Goal: Task Accomplishment & Management: Complete application form

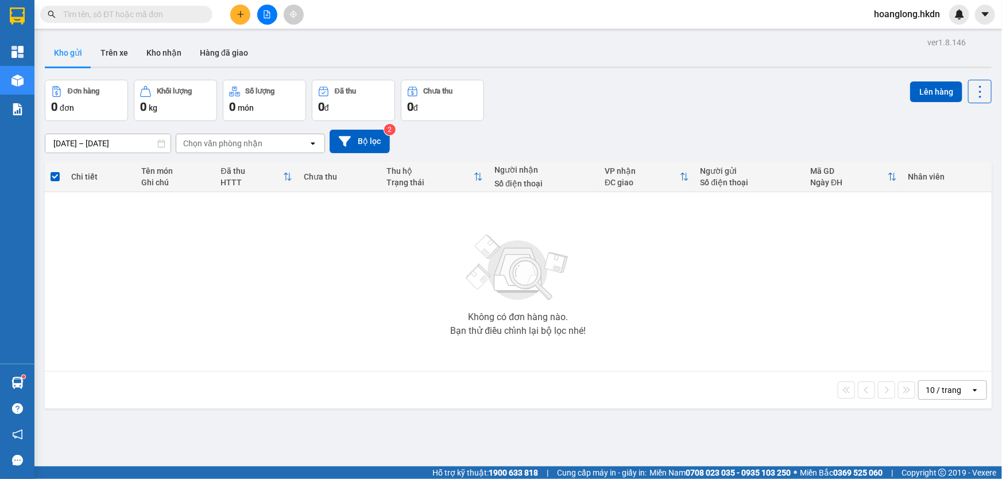
click at [247, 16] on button at bounding box center [240, 15] width 20 height 20
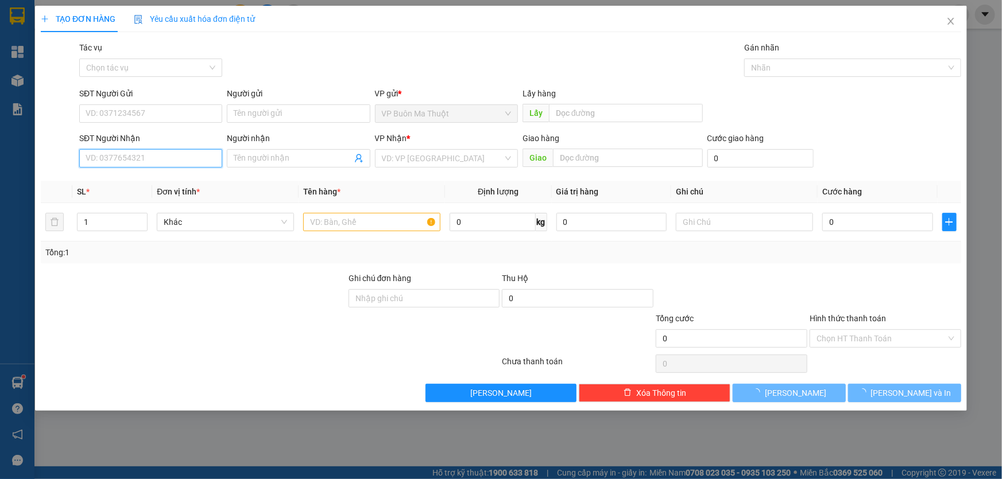
drag, startPoint x: 145, startPoint y: 159, endPoint x: 403, endPoint y: 353, distance: 322.4
click at [143, 157] on input "SĐT Người Nhận" at bounding box center [150, 158] width 143 height 18
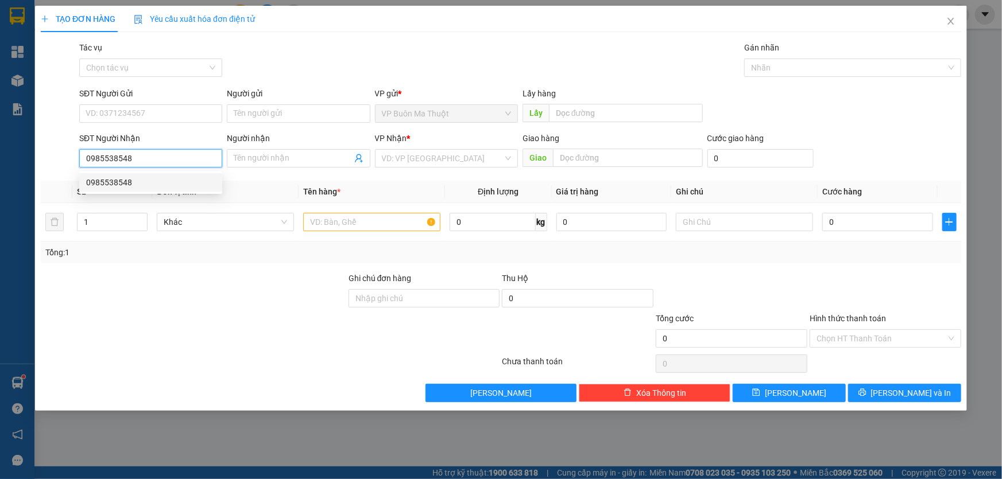
drag, startPoint x: 145, startPoint y: 167, endPoint x: 0, endPoint y: 170, distance: 144.7
click at [0, 168] on div "TẠO ĐƠN HÀNG Yêu cầu xuất hóa đơn điện tử Transit Pickup Surcharge Ids Transit …" at bounding box center [501, 239] width 1002 height 479
click at [164, 177] on div "02613741094 - nksg" at bounding box center [150, 182] width 129 height 13
type input "02613741094"
type input "nksg"
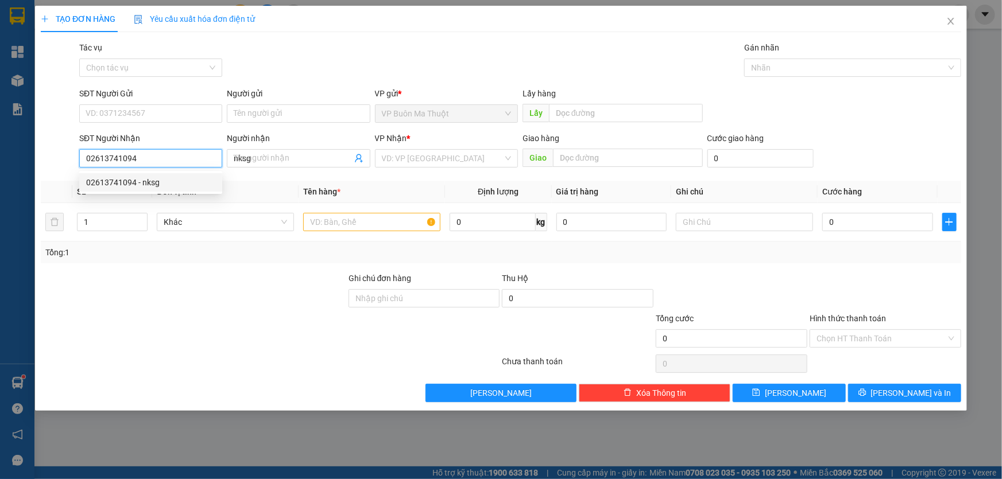
type input "30.000"
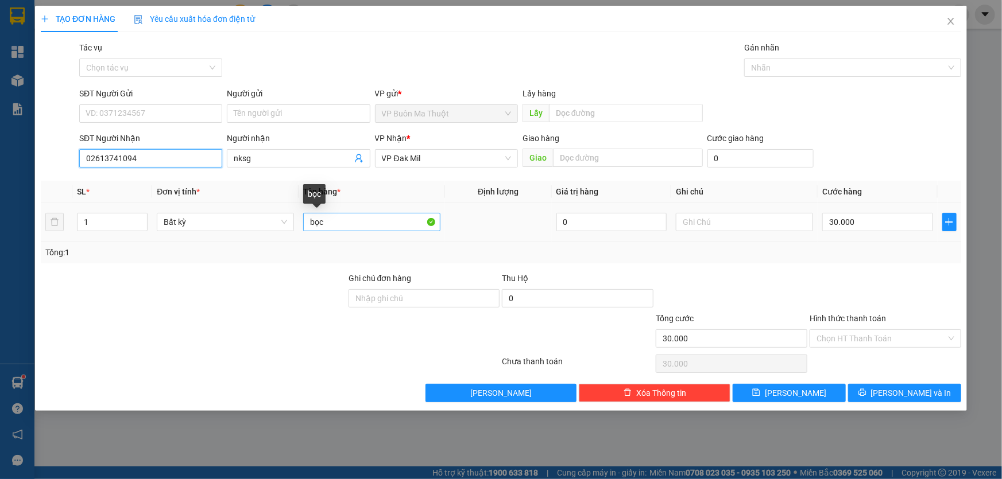
type input "02613741094"
click at [369, 215] on input "bọc" at bounding box center [371, 222] width 137 height 18
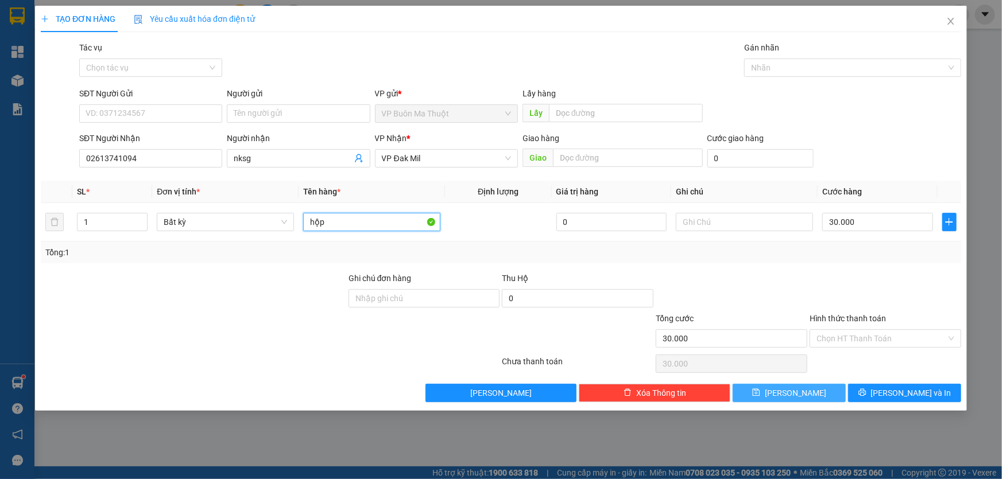
type input "hộp"
click at [798, 397] on span "[PERSON_NAME]" at bounding box center [795, 393] width 61 height 13
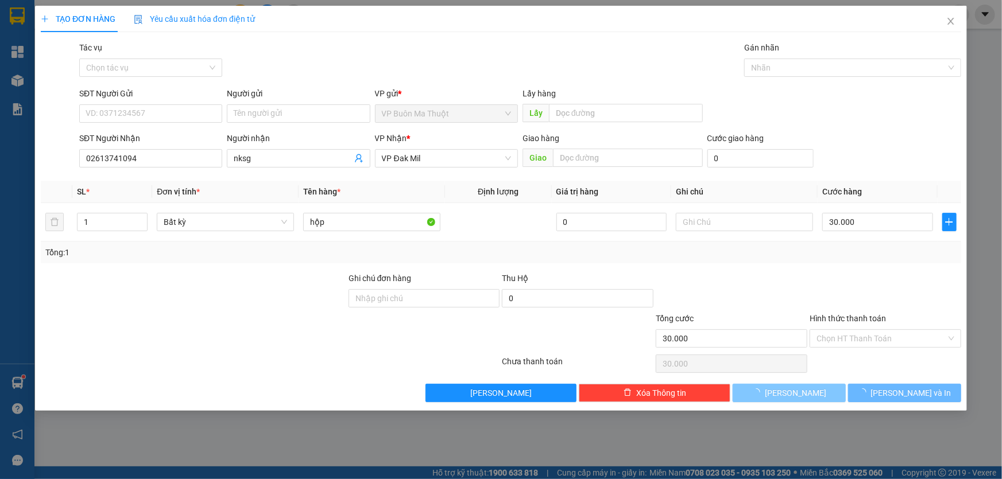
type input "0"
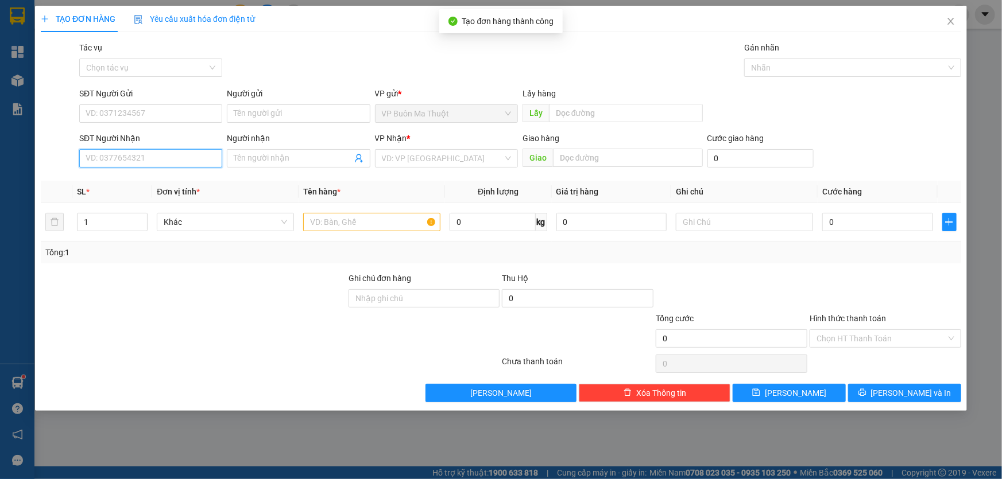
click at [152, 156] on input "SĐT Người Nhận" at bounding box center [150, 158] width 143 height 18
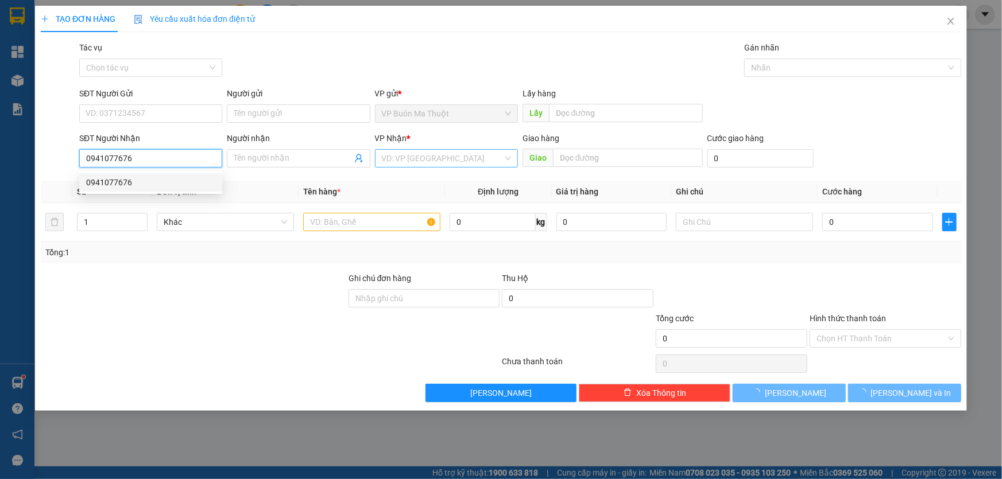
type input "0941077676"
drag, startPoint x: 442, startPoint y: 154, endPoint x: 455, endPoint y: 153, distance: 12.7
click at [446, 154] on input "search" at bounding box center [442, 158] width 121 height 17
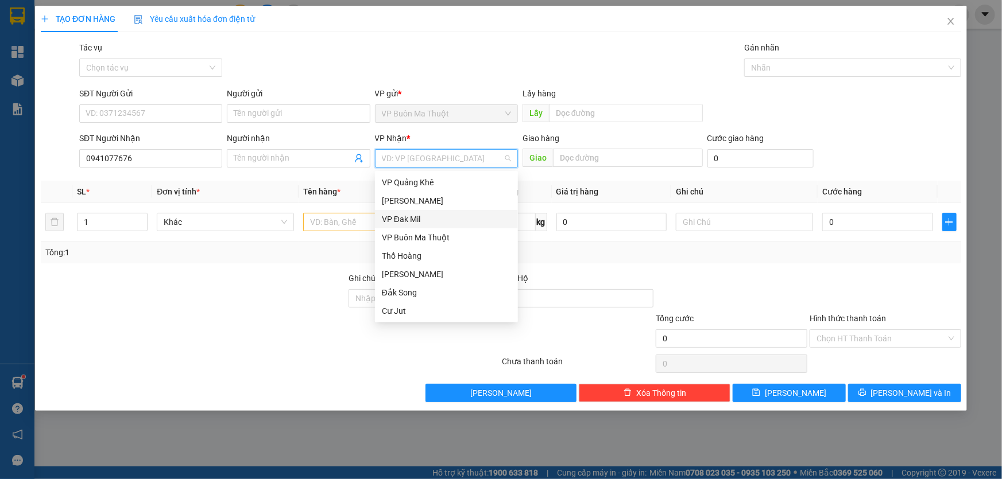
click at [431, 218] on div "VP Đak Mil" at bounding box center [446, 219] width 129 height 13
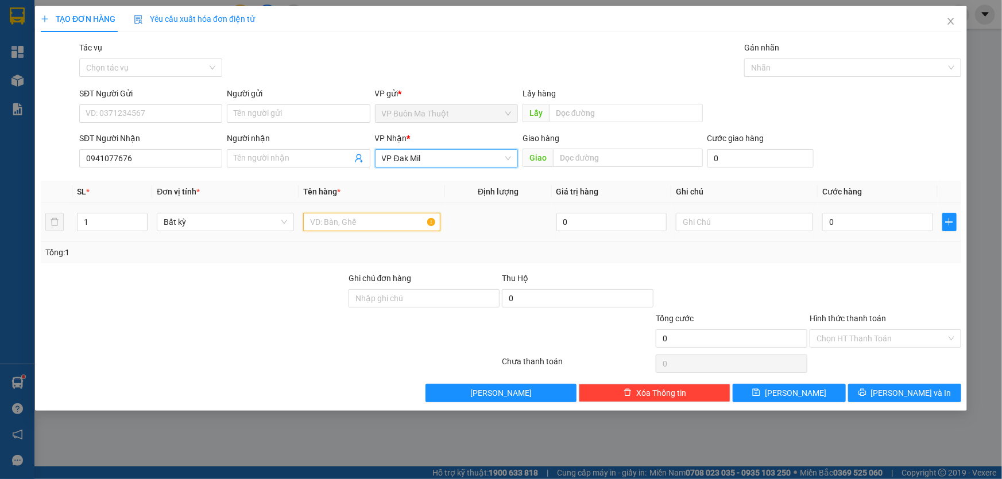
click at [368, 220] on input "text" at bounding box center [371, 222] width 137 height 18
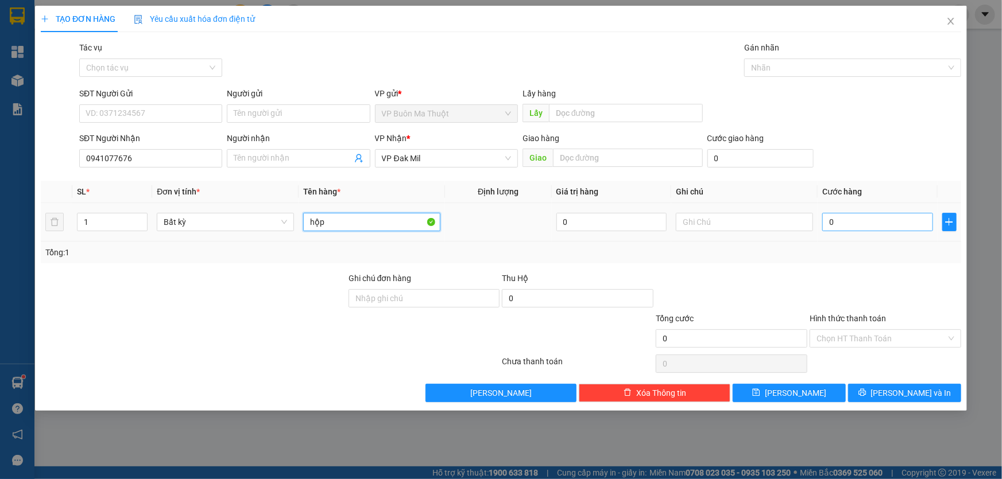
type input "hộp"
type input "3"
type input "30"
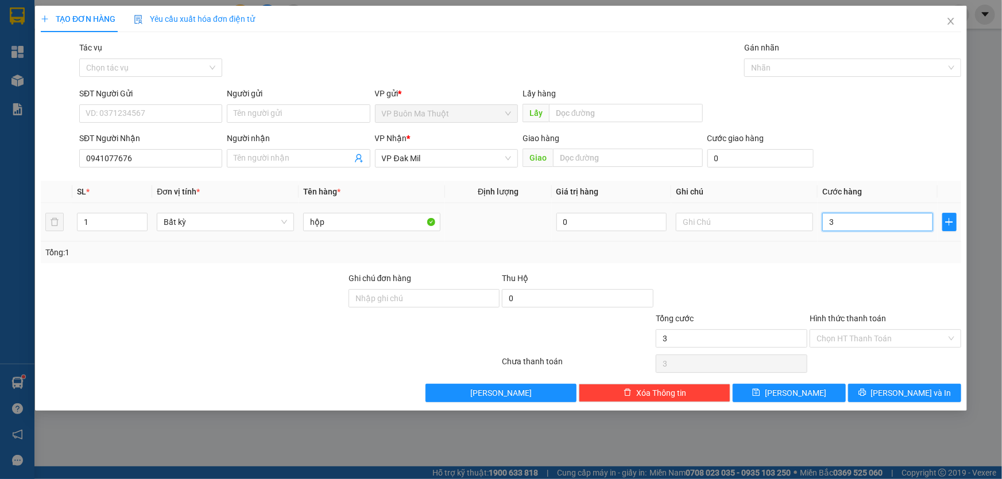
type input "30"
type input "300"
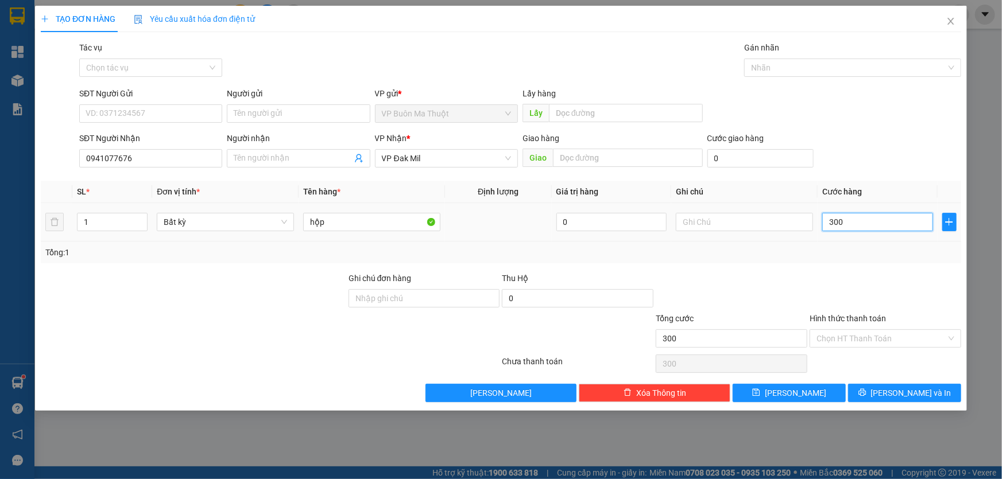
type input "3.000"
type input "30.000"
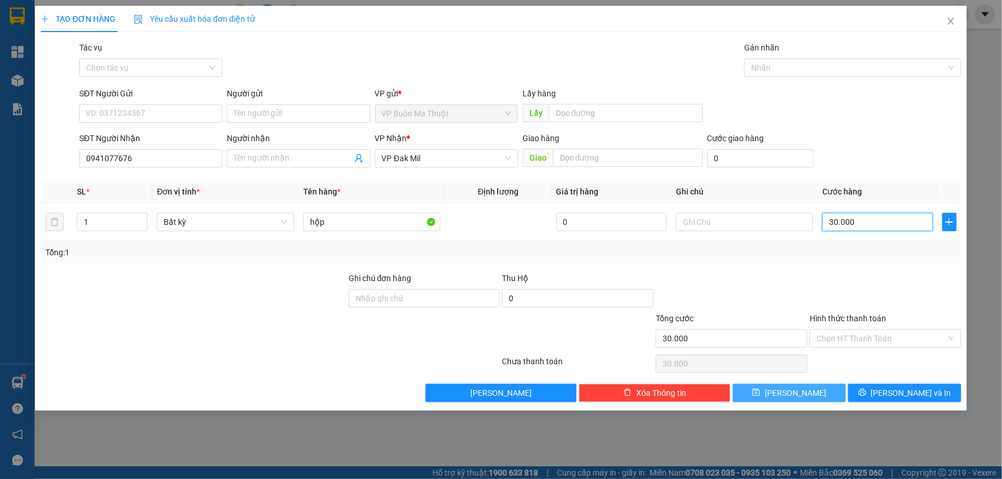
type input "30.000"
click at [806, 396] on button "[PERSON_NAME]" at bounding box center [789, 393] width 113 height 18
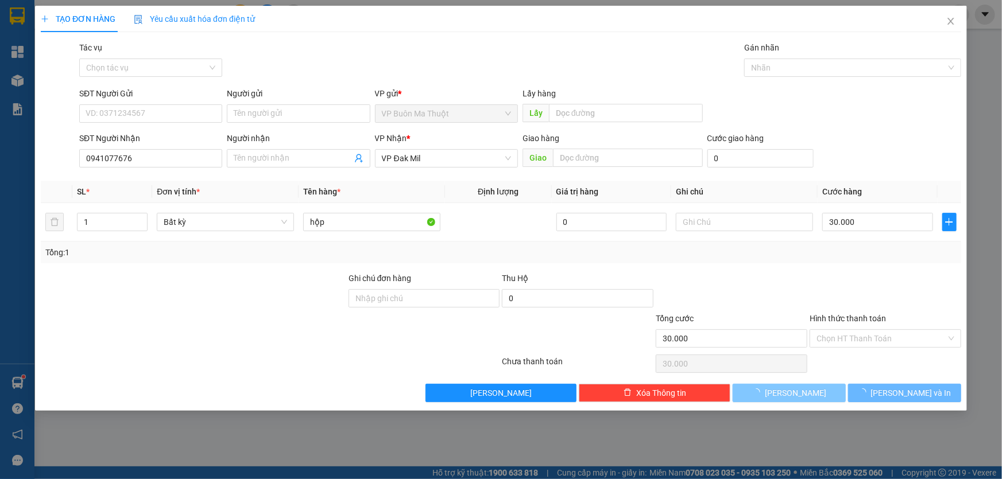
type input "0"
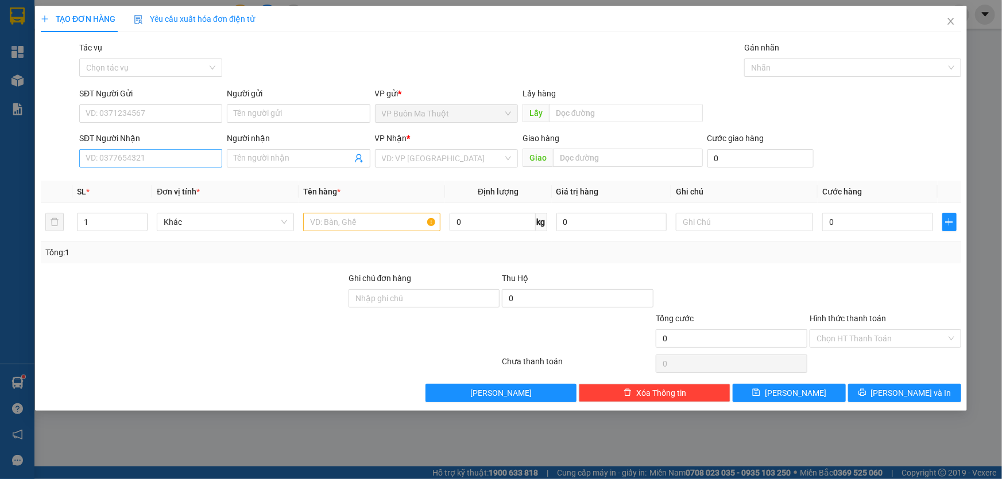
drag, startPoint x: 198, startPoint y: 174, endPoint x: 196, endPoint y: 168, distance: 6.0
click at [198, 172] on div "Transit Pickup Surcharge Ids Transit Deliver Surcharge Ids Transit Deliver Surc…" at bounding box center [501, 221] width 920 height 361
click at [196, 167] on input "SĐT Người Nhận" at bounding box center [150, 158] width 143 height 18
type input "0935228666"
click at [432, 164] on input "search" at bounding box center [442, 158] width 121 height 17
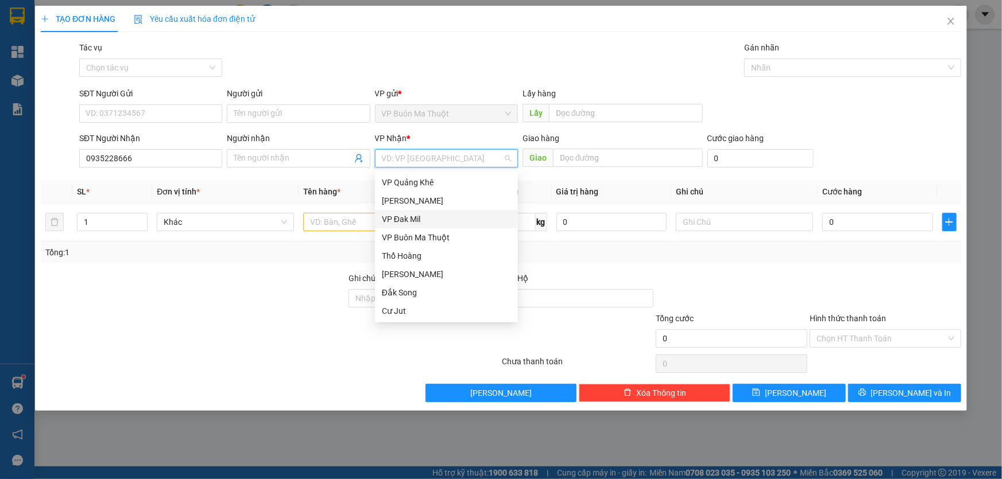
click at [399, 222] on div "VP Đak Mil" at bounding box center [446, 219] width 129 height 13
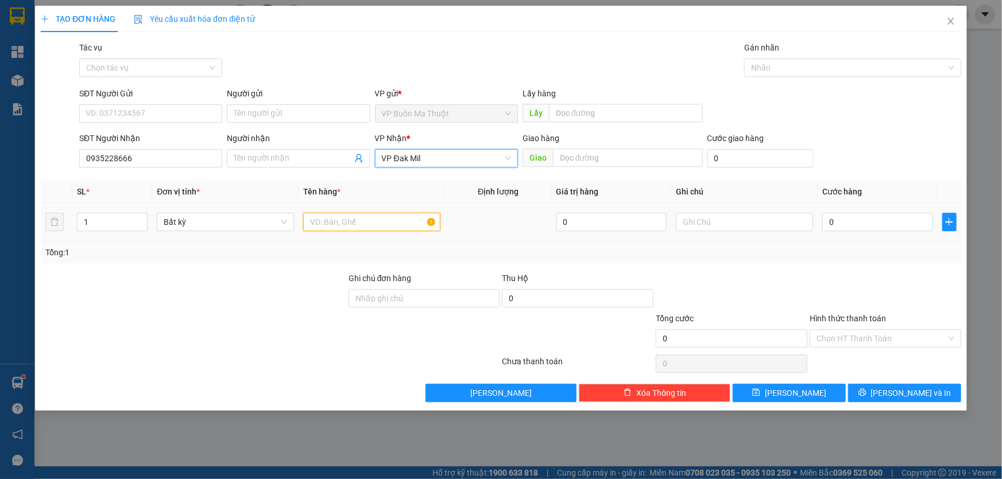
click at [340, 219] on input "text" at bounding box center [371, 222] width 137 height 18
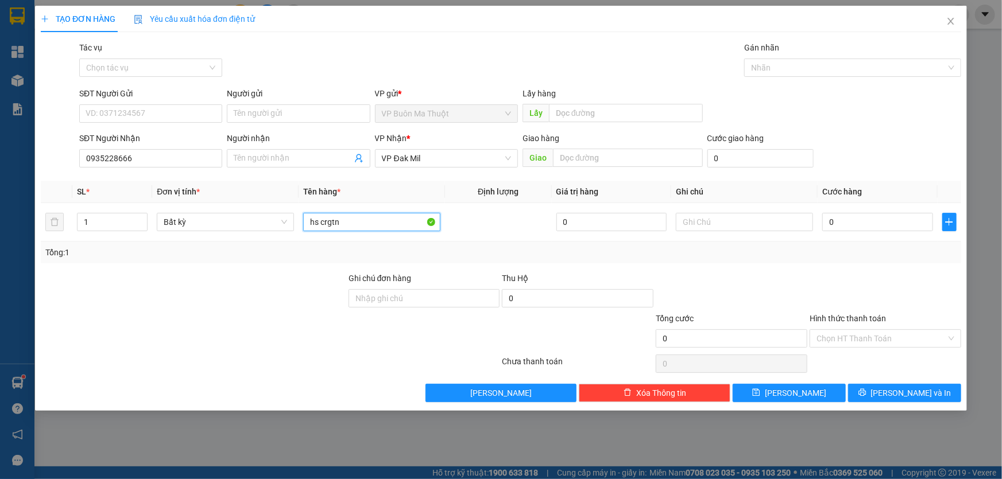
type input "hs crgtn"
click at [854, 227] on input "0" at bounding box center [877, 222] width 111 height 18
type input "6"
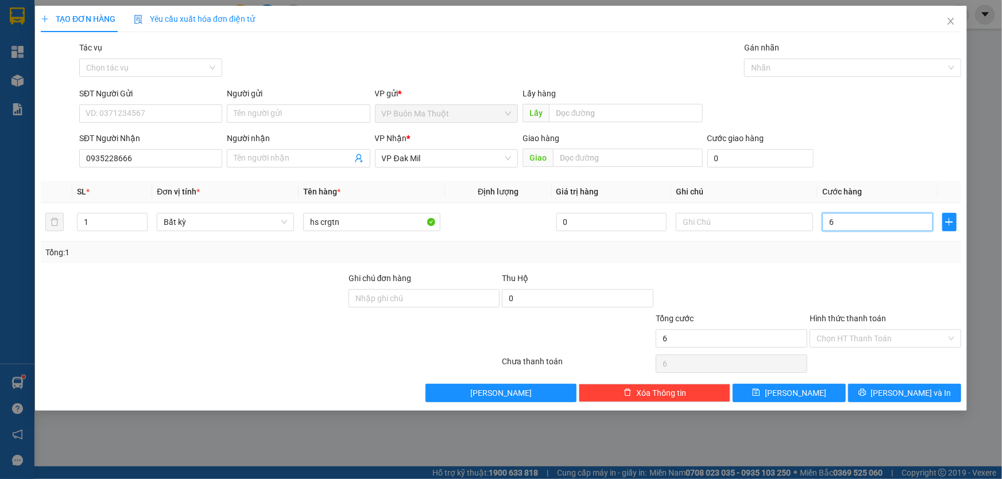
type input "60"
type input "600"
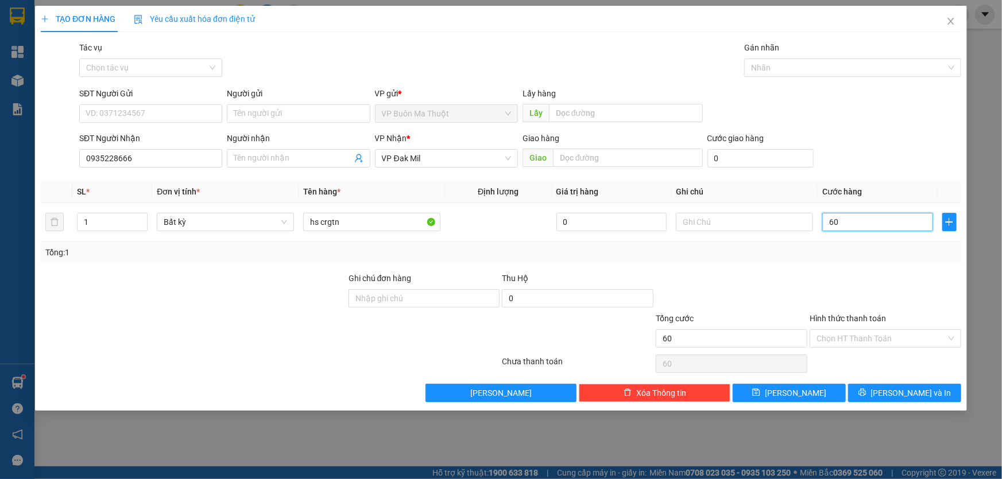
type input "600"
type input "6.000"
type input "60.000"
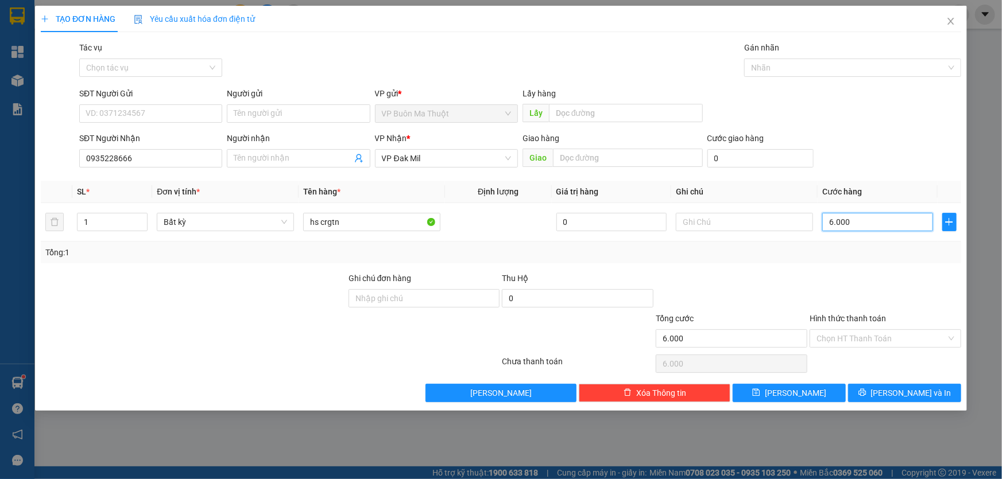
type input "60.000"
click at [861, 335] on input "Hình thức thanh toán" at bounding box center [882, 338] width 130 height 17
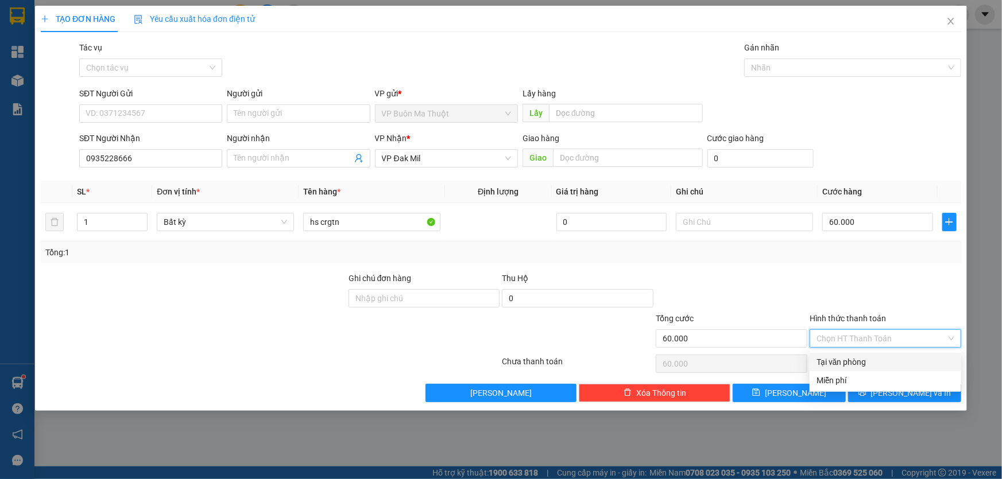
click at [853, 362] on div "Tại văn phòng" at bounding box center [886, 362] width 138 height 13
type input "0"
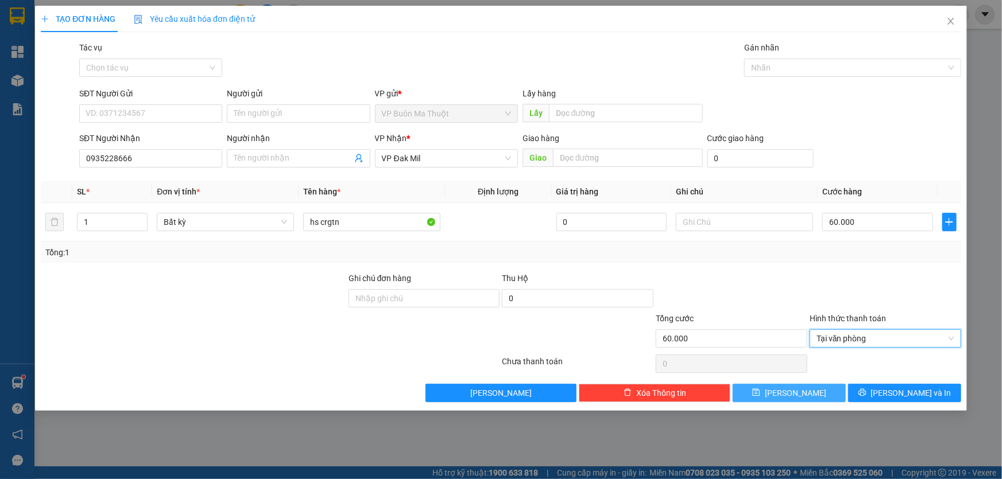
click at [812, 397] on button "[PERSON_NAME]" at bounding box center [789, 393] width 113 height 18
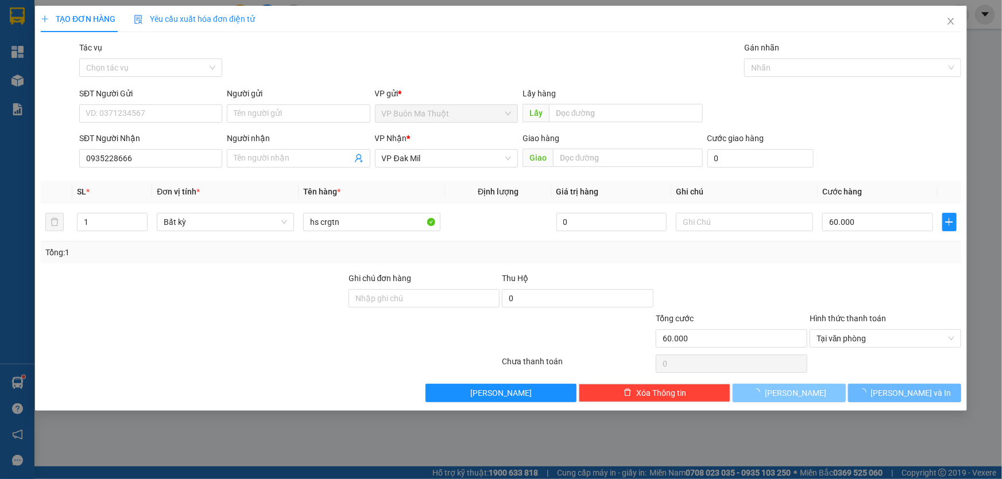
type input "0"
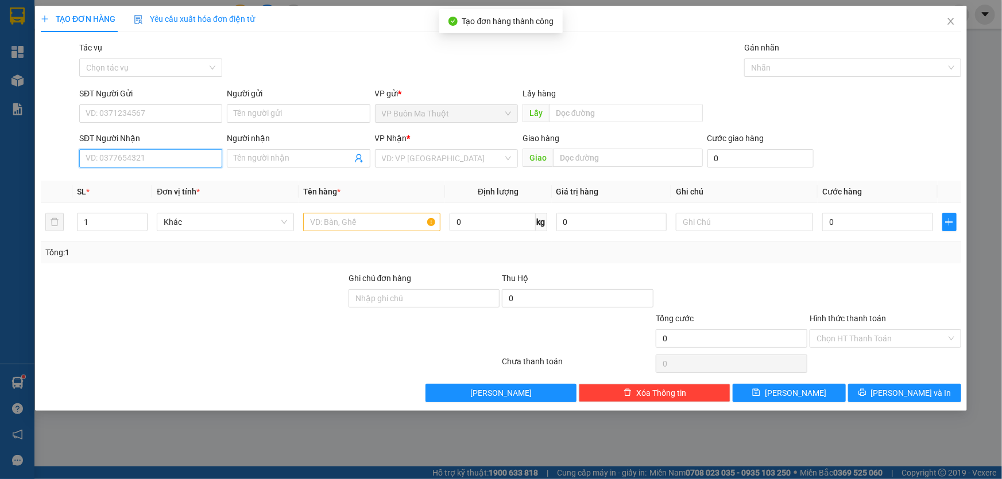
click at [195, 153] on input "SĐT Người Nhận" at bounding box center [150, 158] width 143 height 18
type input "0961195914"
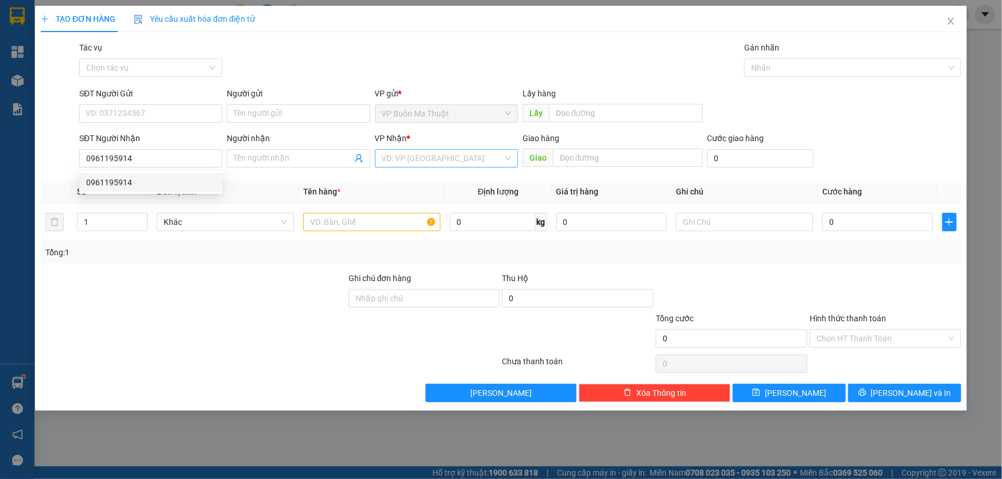
click at [422, 155] on input "search" at bounding box center [442, 158] width 121 height 17
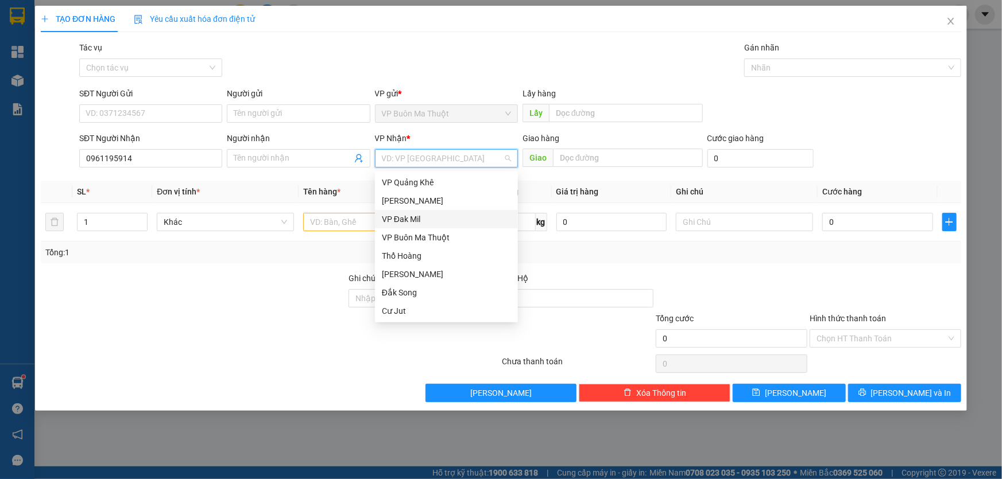
click at [397, 220] on div "VP Đak Mil" at bounding box center [446, 219] width 129 height 13
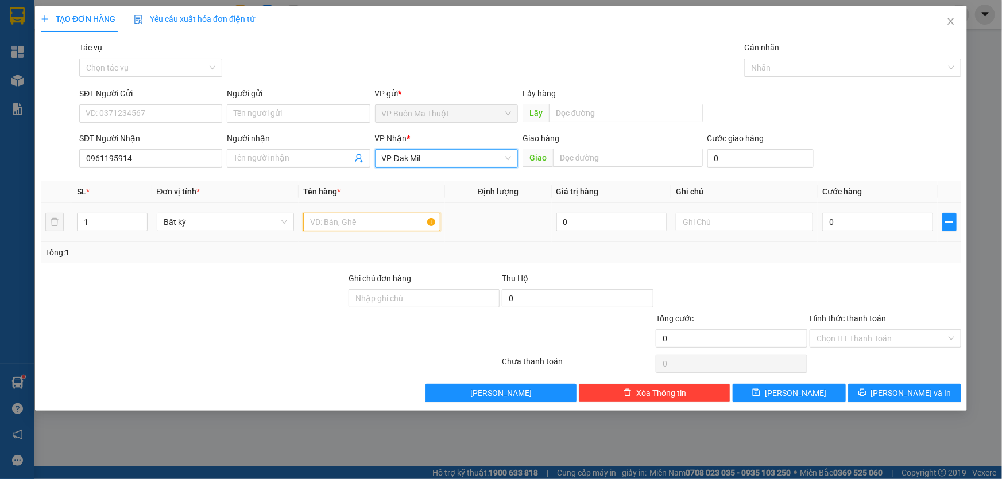
click at [339, 229] on input "text" at bounding box center [371, 222] width 137 height 18
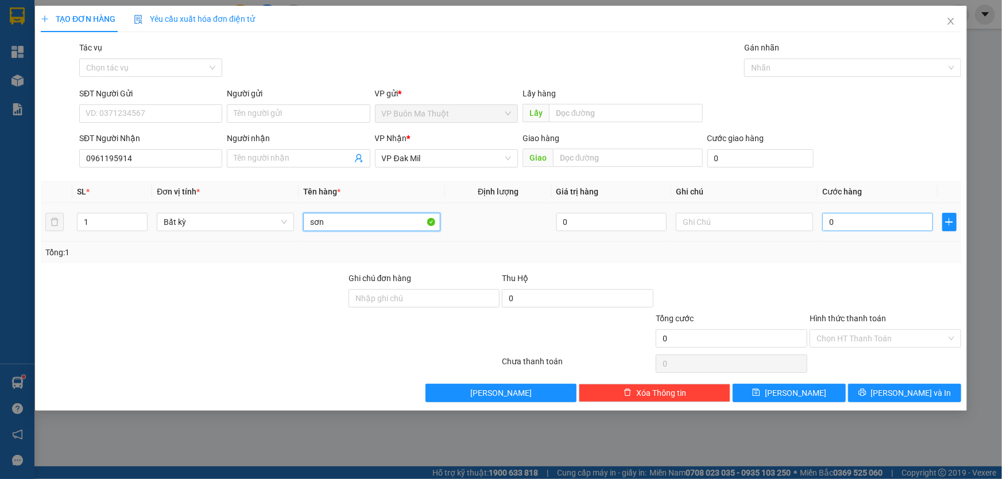
type input "sơn"
click at [881, 223] on input "0" at bounding box center [877, 222] width 111 height 18
type input "3"
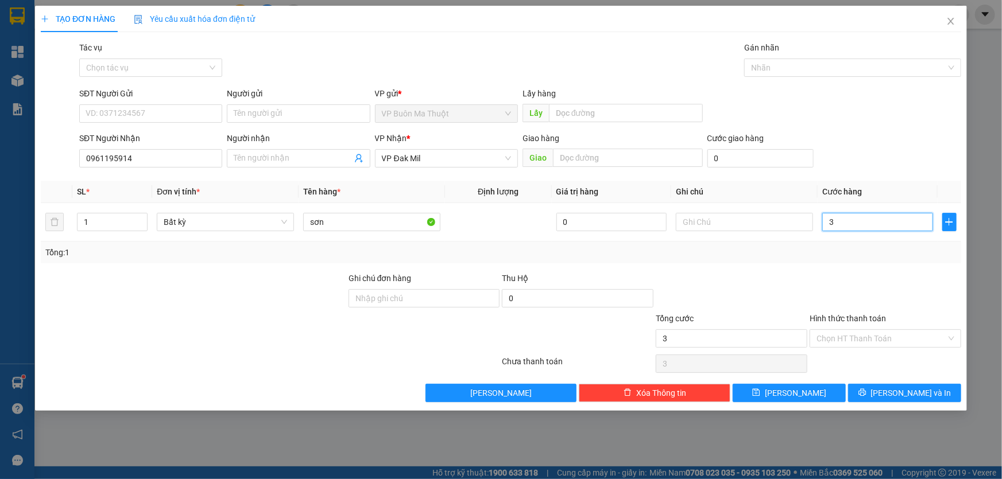
type input "30"
type input "300"
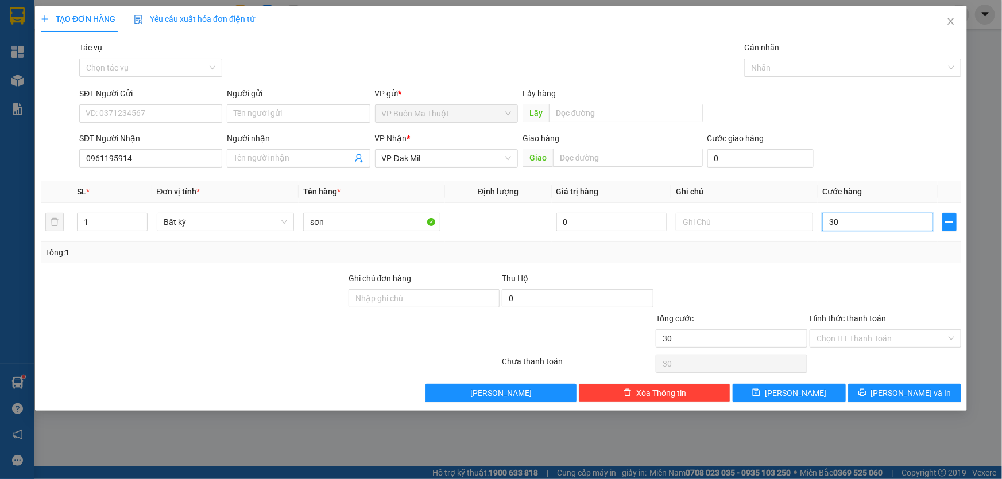
type input "300"
type input "3.000"
type input "30.000"
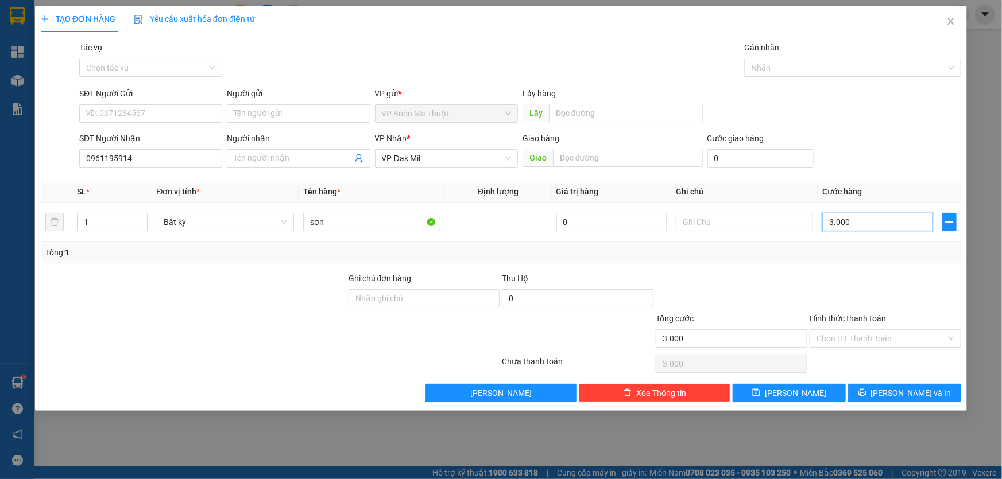
type input "30.000"
click at [791, 397] on span "[PERSON_NAME]" at bounding box center [795, 393] width 61 height 13
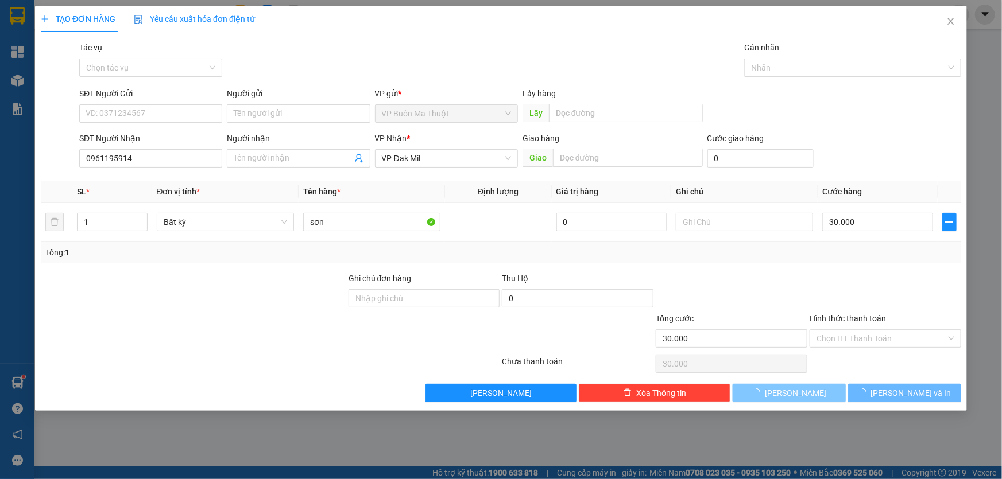
type input "0"
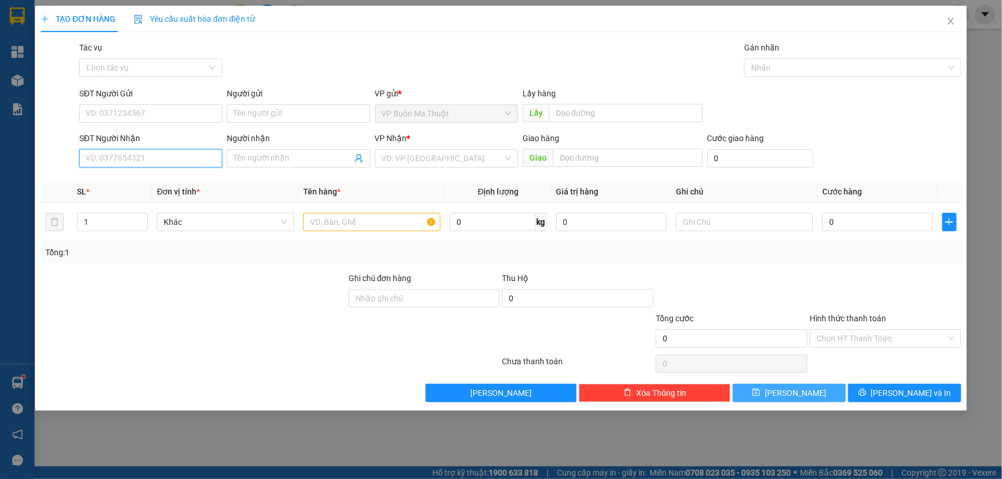
click at [100, 161] on input "SĐT Người Nhận" at bounding box center [150, 158] width 143 height 18
type input "0948733744"
click at [440, 157] on input "search" at bounding box center [442, 158] width 121 height 17
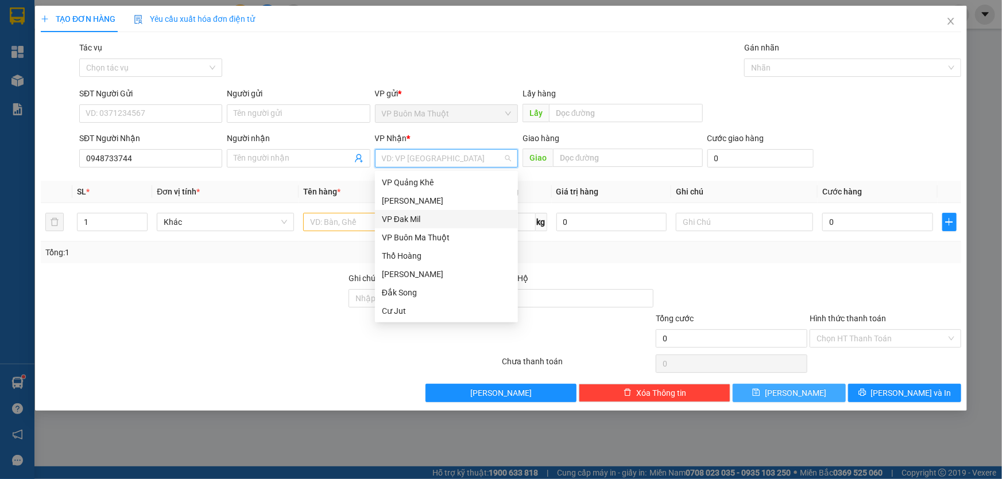
click at [389, 218] on div "VP Đak Mil" at bounding box center [446, 219] width 129 height 13
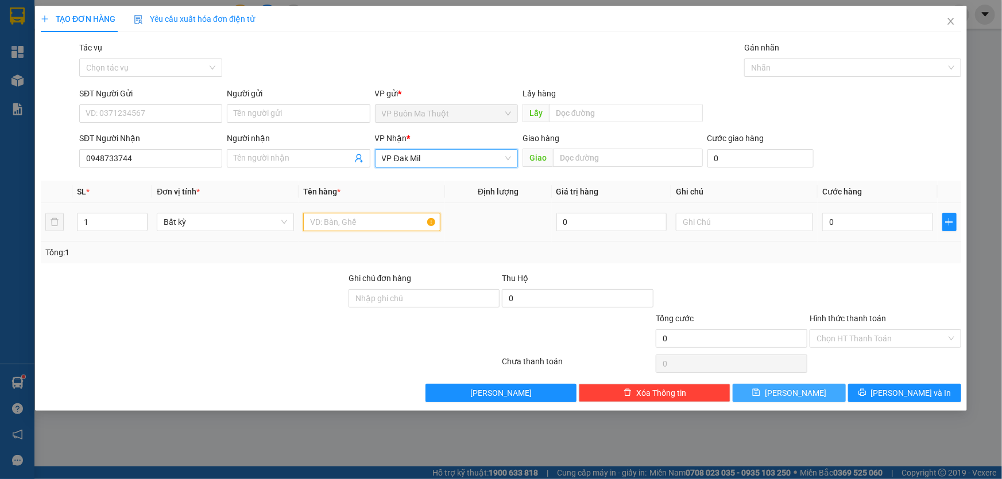
click at [359, 219] on input "text" at bounding box center [371, 222] width 137 height 18
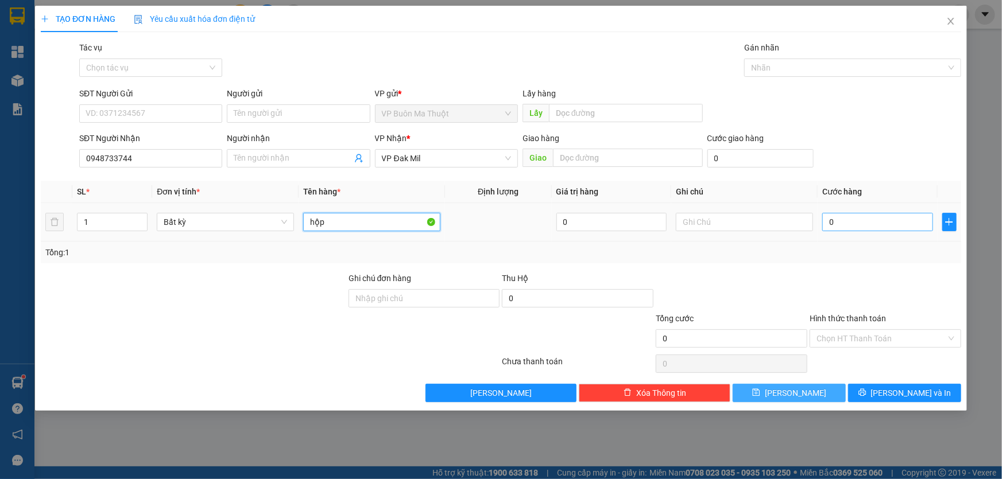
type input "hộp"
click at [912, 227] on input "0" at bounding box center [877, 222] width 111 height 18
type input "3"
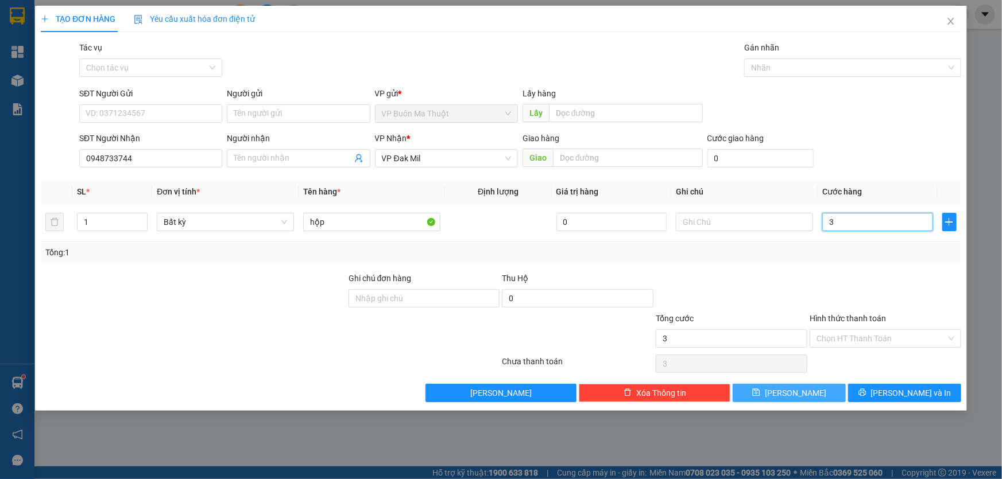
type input "30"
type input "300"
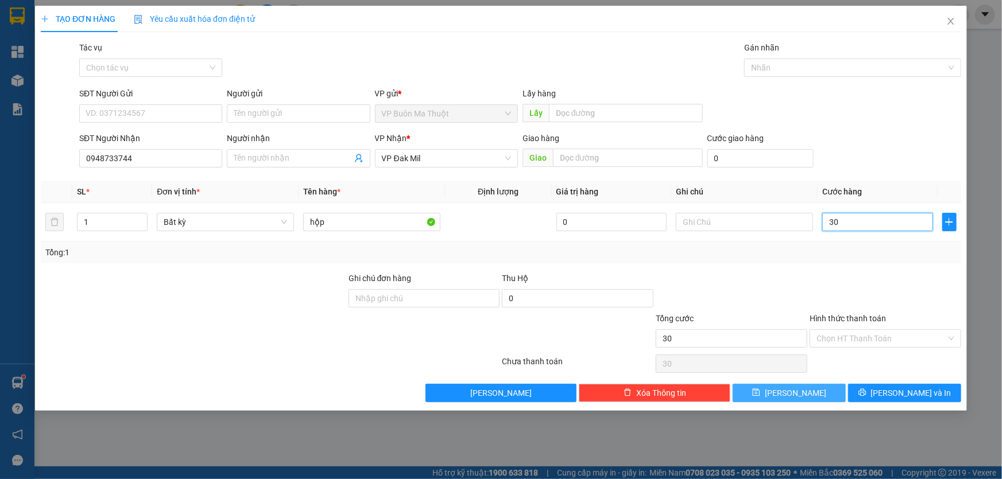
type input "300"
type input "3.000"
type input "30.000"
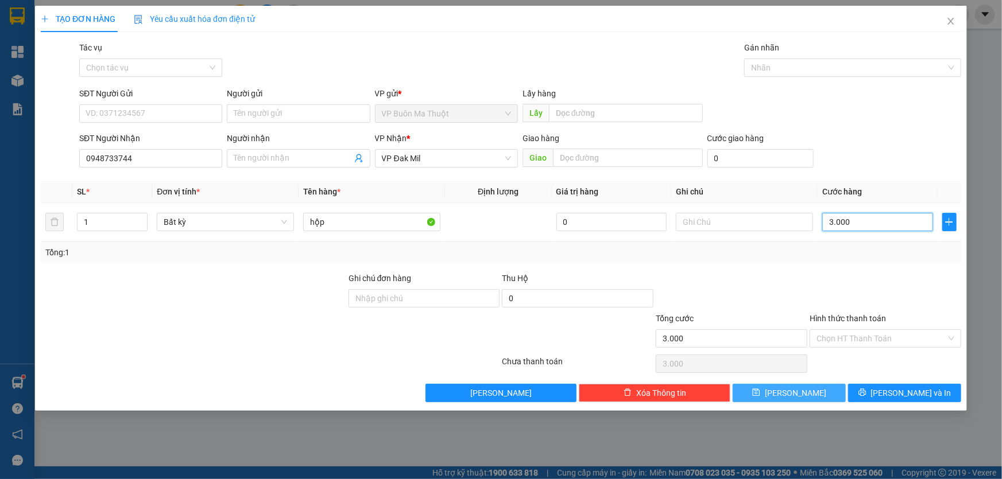
type input "30.000"
click at [790, 389] on button "[PERSON_NAME]" at bounding box center [789, 393] width 113 height 18
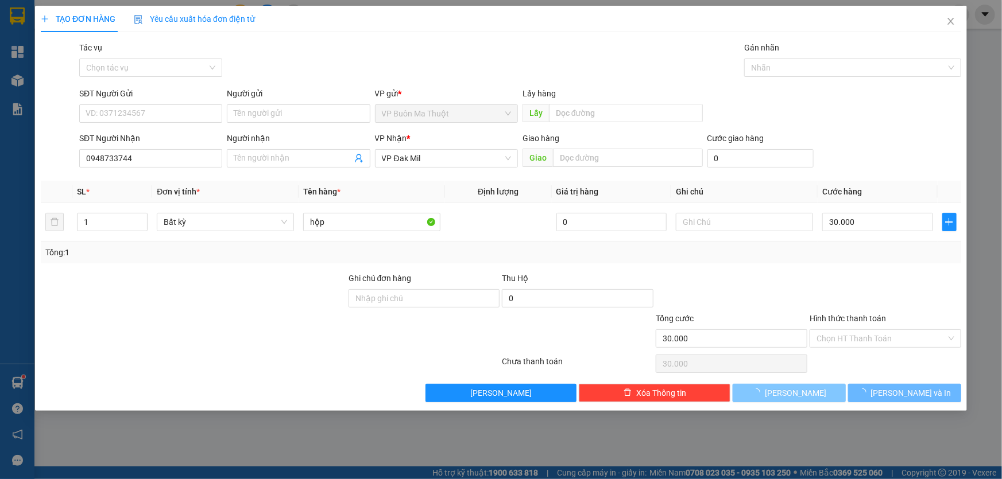
type input "0"
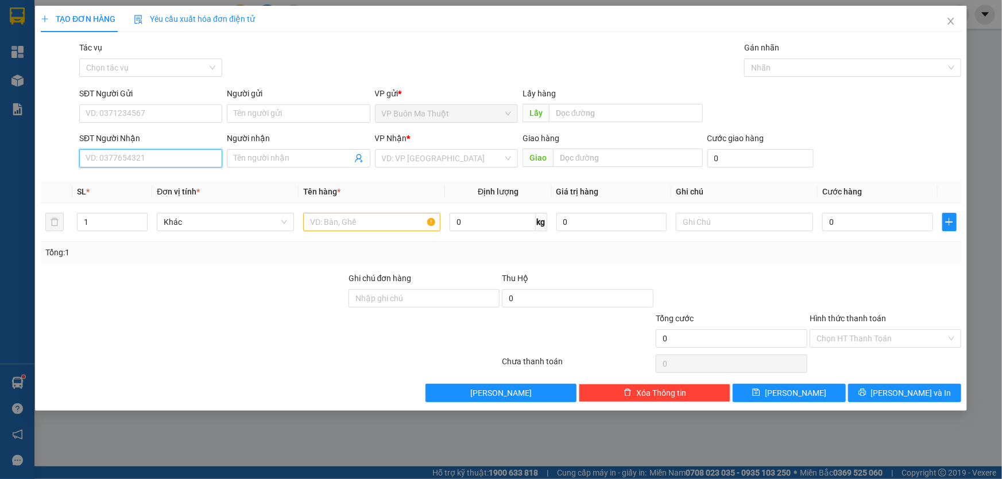
click at [152, 160] on input "SĐT Người Nhận" at bounding box center [150, 158] width 143 height 18
type input "0358488296"
click at [397, 161] on input "search" at bounding box center [442, 158] width 121 height 17
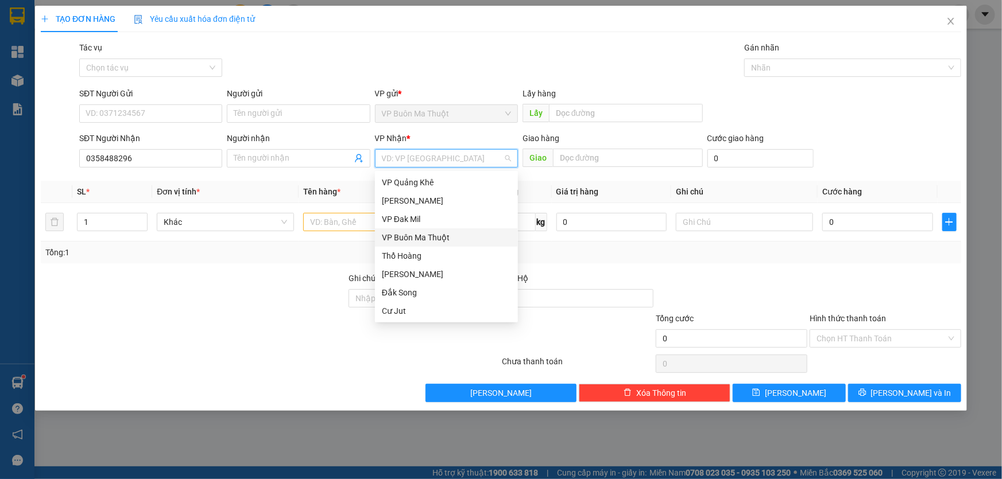
click at [413, 227] on div "VP Đak Mil" at bounding box center [446, 219] width 143 height 18
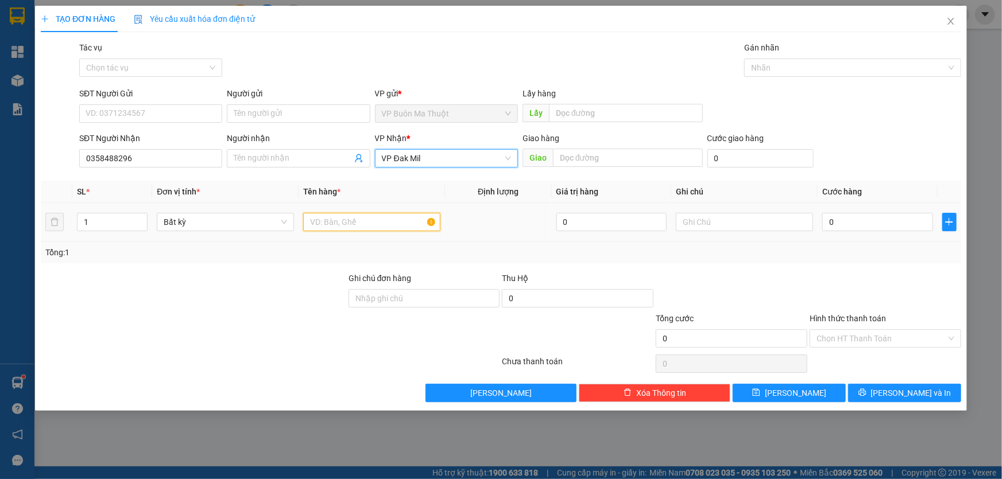
click at [337, 229] on input "text" at bounding box center [371, 222] width 137 height 18
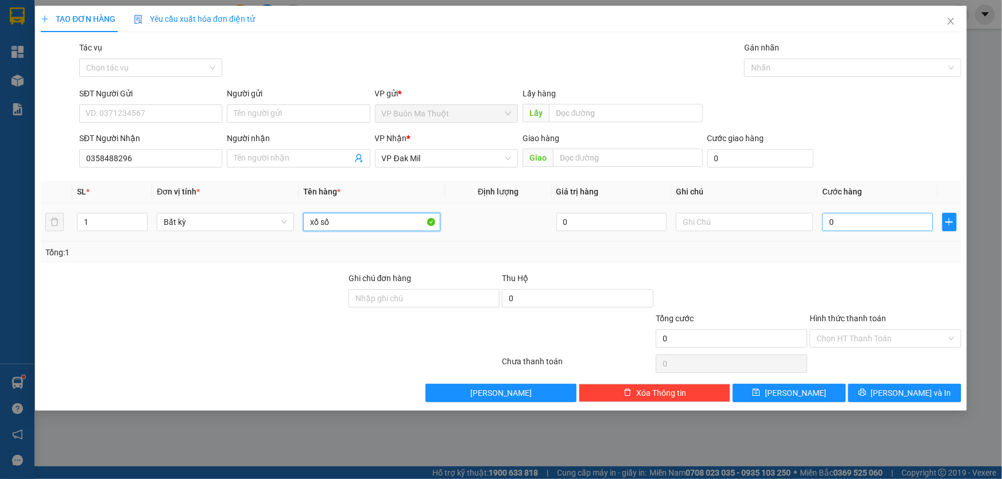
type input "xổ số"
click at [870, 218] on input "0" at bounding box center [877, 222] width 111 height 18
type input "3"
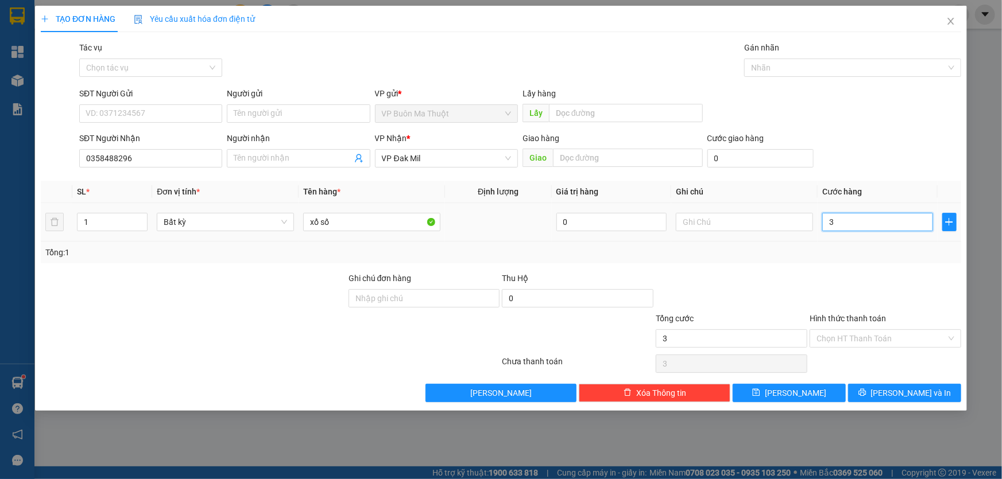
type input "30"
type input "300"
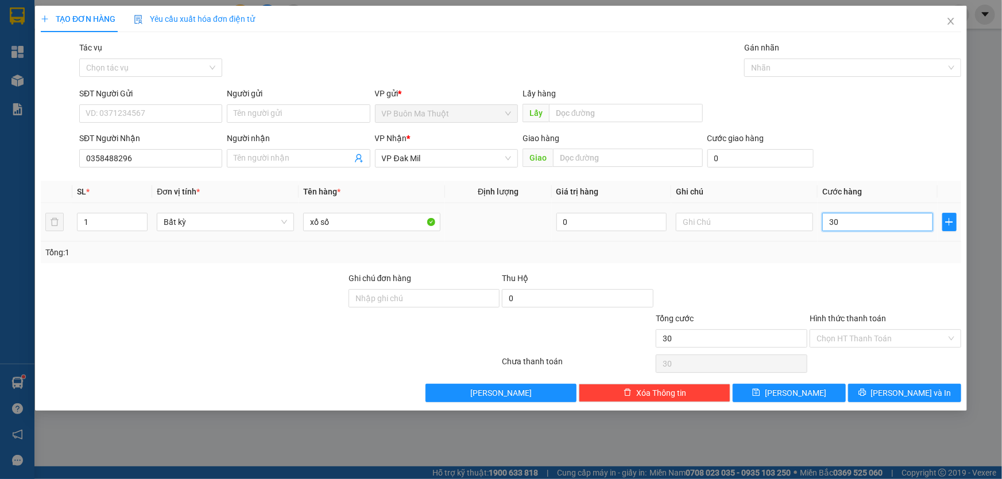
type input "300"
type input "3.000"
type input "30.000"
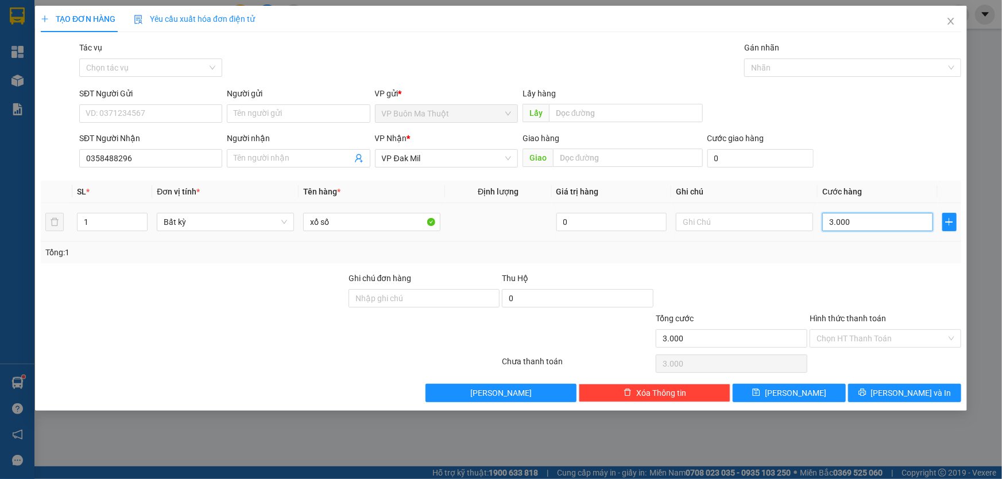
type input "30.000"
click at [868, 335] on input "Hình thức thanh toán" at bounding box center [882, 338] width 130 height 17
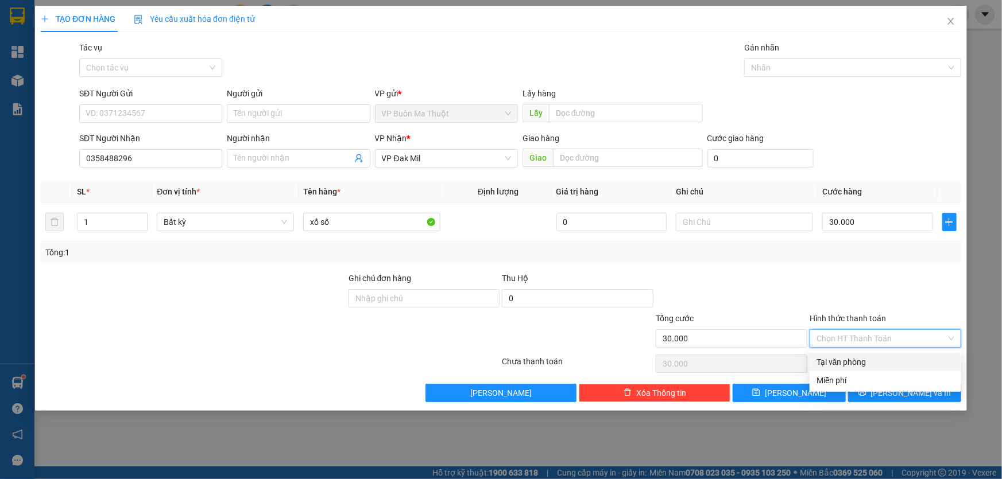
click at [856, 362] on div "Tại văn phòng" at bounding box center [886, 362] width 138 height 13
type input "0"
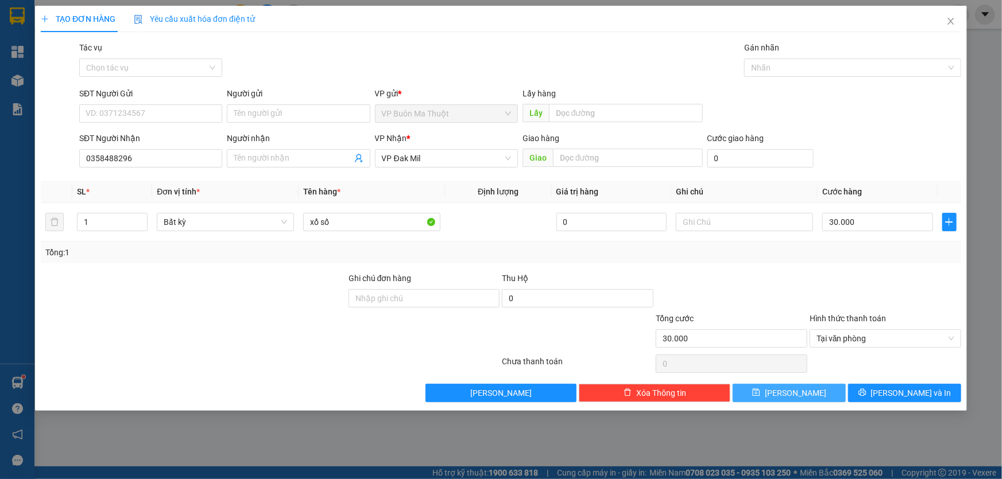
click at [818, 385] on button "[PERSON_NAME]" at bounding box center [789, 393] width 113 height 18
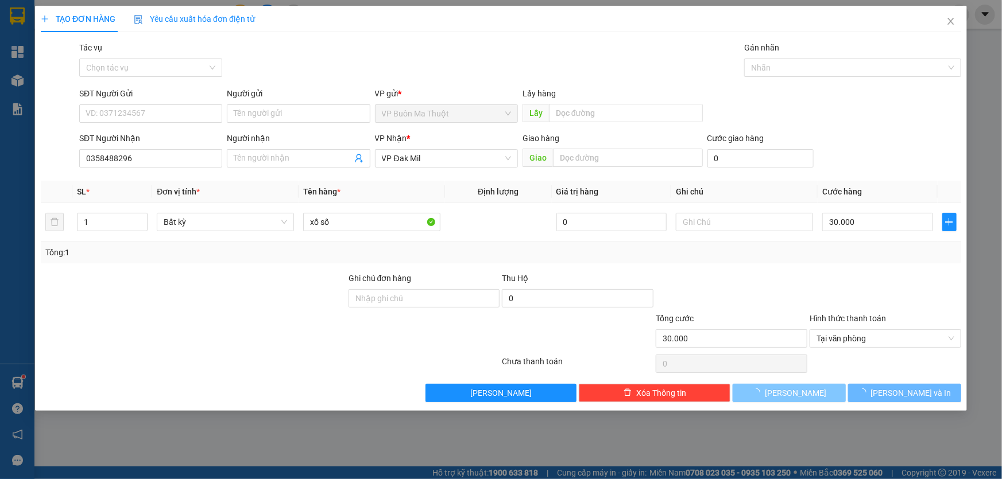
type input "0"
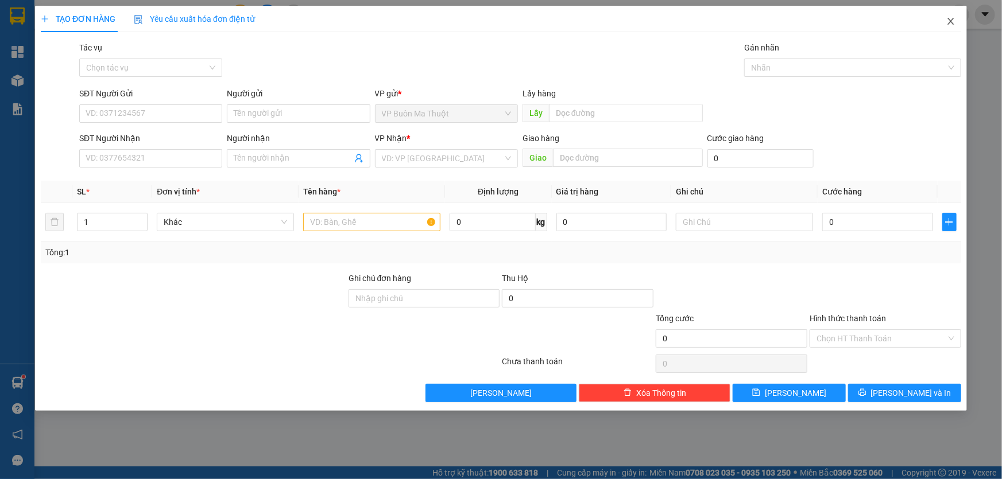
click at [952, 21] on icon "close" at bounding box center [950, 21] width 6 height 7
